Goal: Transaction & Acquisition: Download file/media

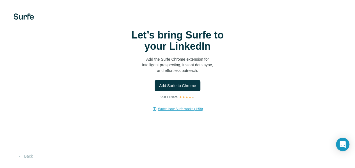
click at [158, 111] on span "Watch how Surfe works (1:58)" at bounding box center [180, 108] width 45 height 5
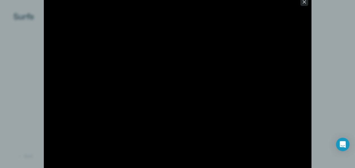
click at [303, 3] on icon "button" at bounding box center [304, 1] width 3 height 3
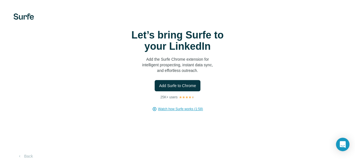
click at [22, 17] on img at bounding box center [23, 16] width 20 height 6
click at [155, 91] on button "Add Surfe to Chrome" at bounding box center [178, 85] width 46 height 11
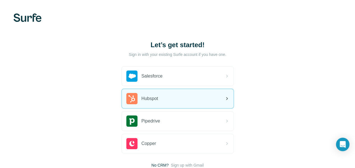
click at [122, 100] on div "Hubspot" at bounding box center [178, 98] width 112 height 19
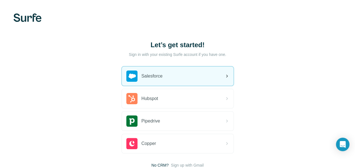
scroll to position [40, 0]
